Goal: Transaction & Acquisition: Book appointment/travel/reservation

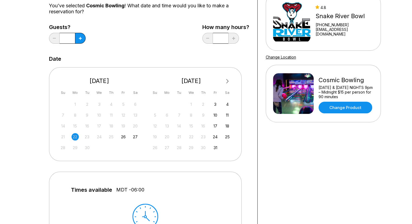
scroll to position [57, 0]
click at [227, 124] on div "18" at bounding box center [227, 125] width 7 height 7
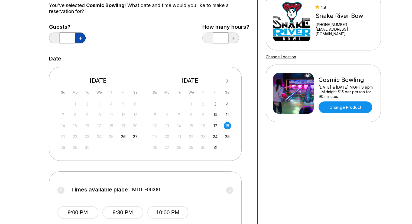
click at [82, 39] on button at bounding box center [80, 37] width 11 height 11
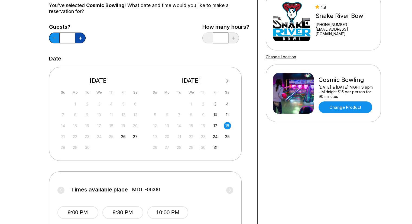
type input "*"
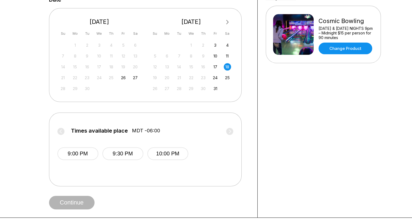
scroll to position [117, 0]
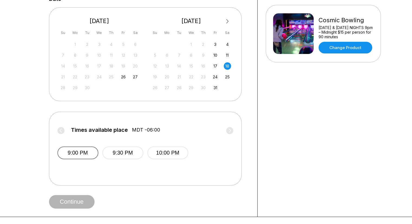
click at [87, 153] on button "9:00 PM" at bounding box center [77, 152] width 41 height 13
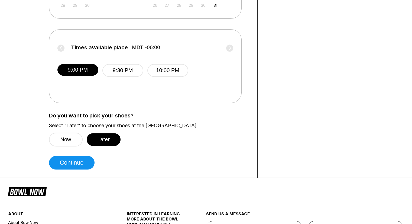
scroll to position [208, 0]
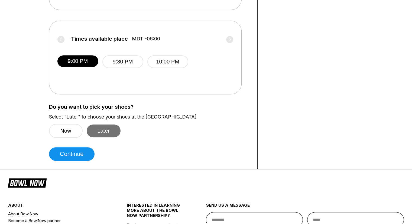
click at [108, 132] on button "Later" at bounding box center [104, 130] width 34 height 13
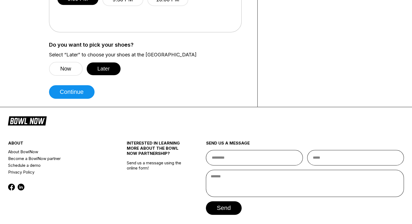
scroll to position [273, 0]
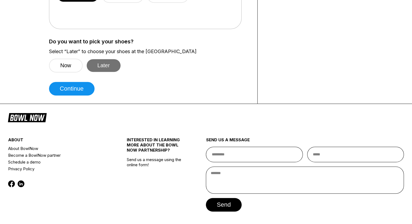
click at [103, 66] on button "Later" at bounding box center [104, 65] width 34 height 13
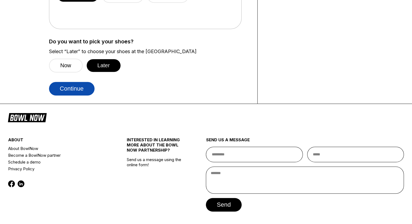
click at [67, 92] on button "Continue" at bounding box center [71, 89] width 45 height 14
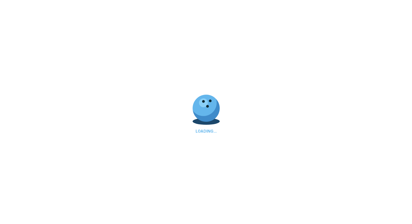
select select "**"
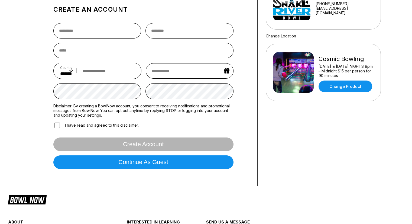
scroll to position [78, 0]
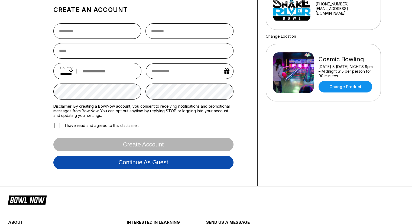
click at [142, 161] on button "Continue as guest" at bounding box center [143, 162] width 180 height 14
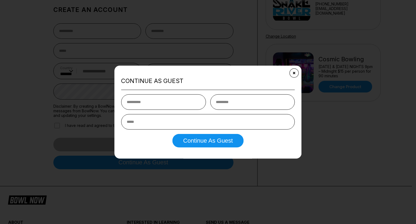
click at [294, 72] on icon "Close" at bounding box center [294, 73] width 4 height 4
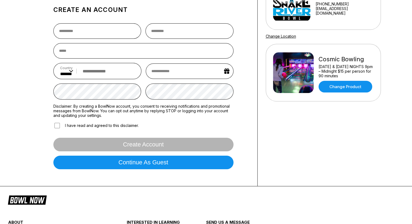
scroll to position [0, 0]
